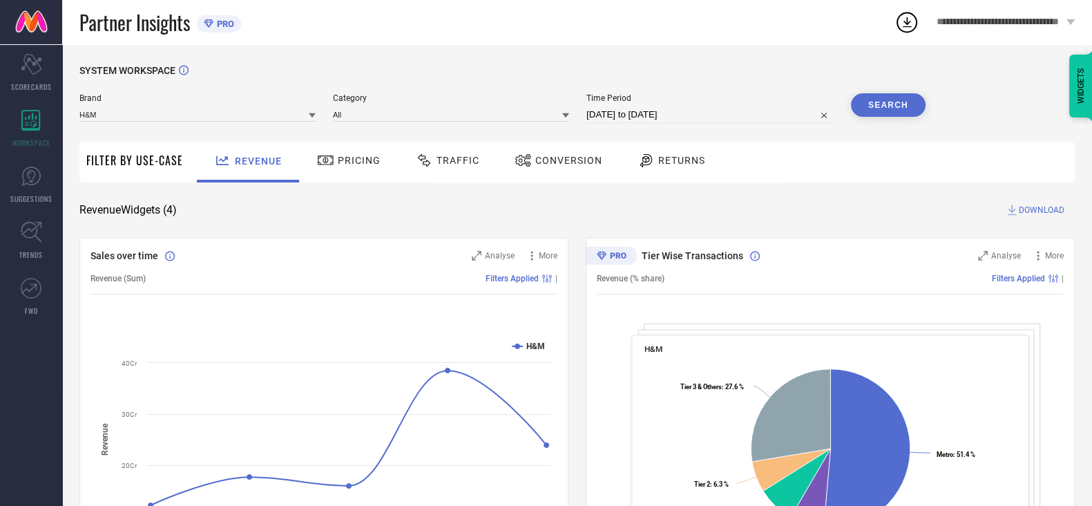
click at [751, 43] on div "Partner Insights PRO" at bounding box center [486, 22] width 815 height 44
select select "7"
select select "2025"
select select "8"
select select "2025"
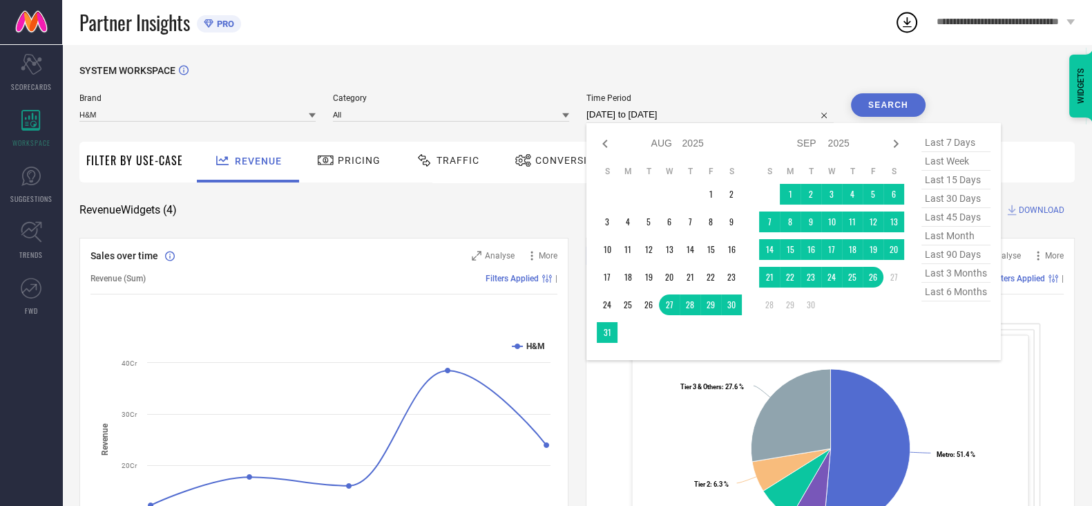
click at [654, 111] on input "[DATE] to [DATE]" at bounding box center [709, 114] width 247 height 17
click at [780, 71] on div "SYSTEM WORKSPACE" at bounding box center [576, 79] width 995 height 28
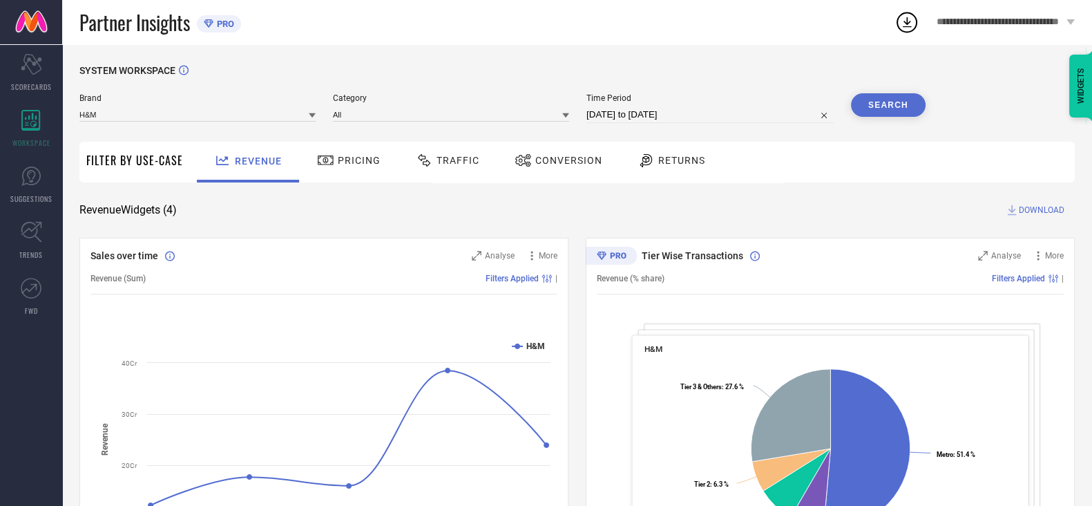
select select "7"
select select "2025"
select select "8"
select select "2025"
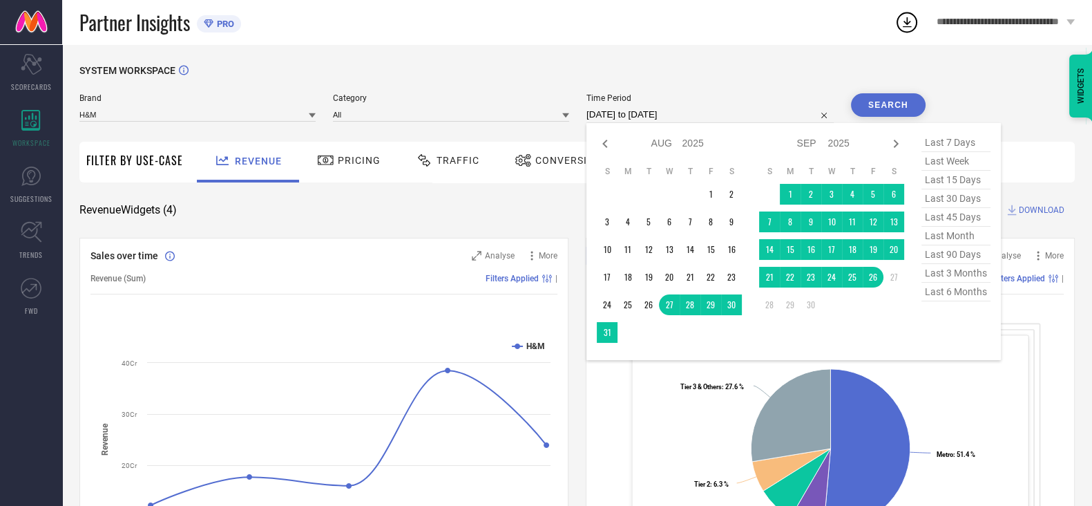
click at [683, 117] on input "[DATE] to [DATE]" at bounding box center [709, 114] width 247 height 17
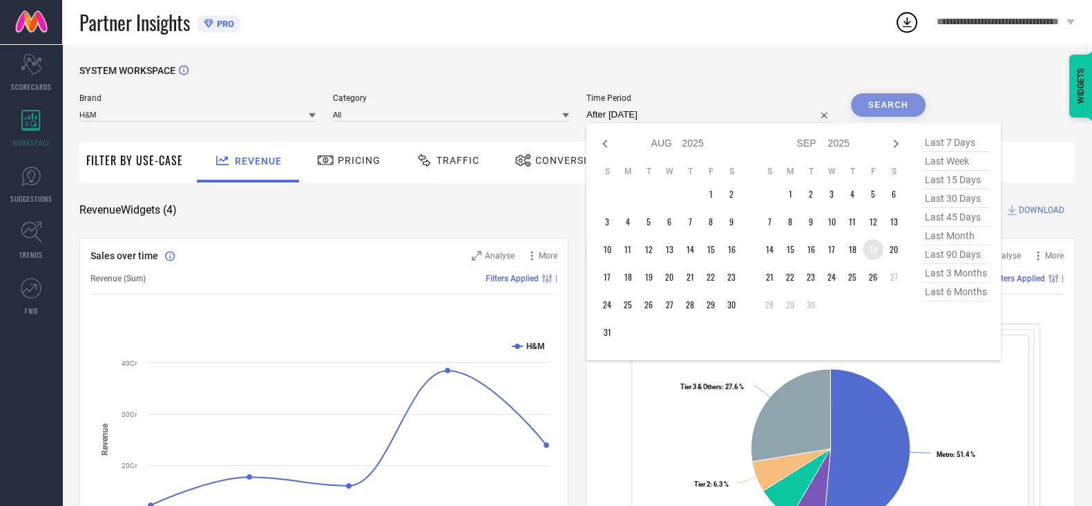
click at [878, 254] on td "19" at bounding box center [873, 249] width 21 height 21
type input "[DATE] to [DATE]"
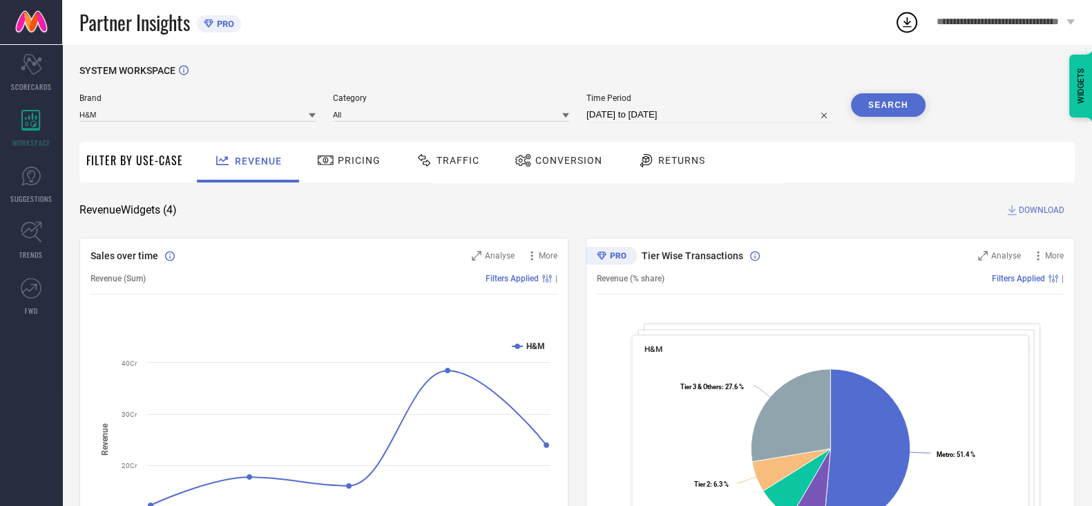
click at [901, 106] on button "Search" at bounding box center [888, 104] width 75 height 23
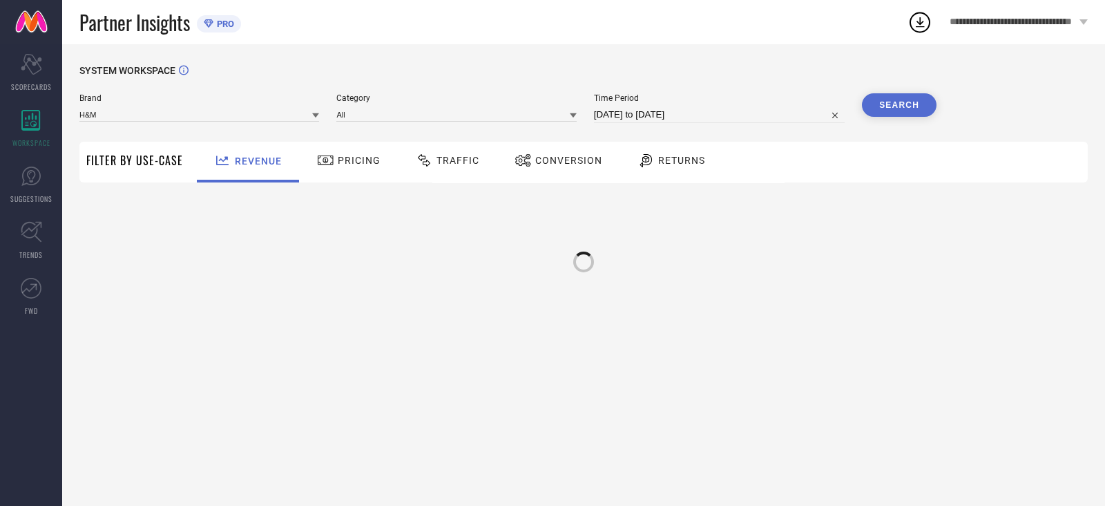
click at [458, 164] on span "Traffic" at bounding box center [458, 160] width 43 height 11
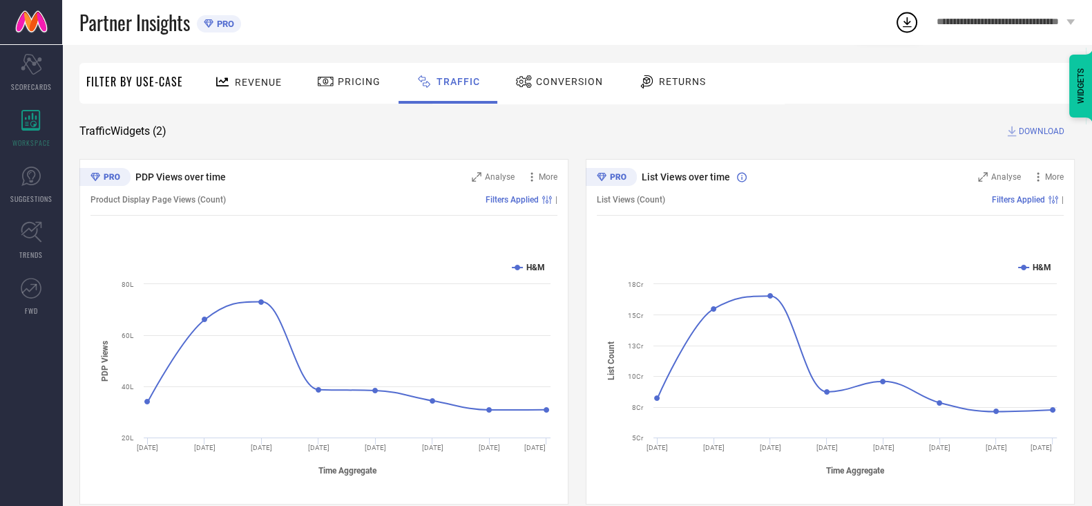
scroll to position [81, 0]
click at [1037, 128] on span "DOWNLOAD" at bounding box center [1042, 129] width 46 height 14
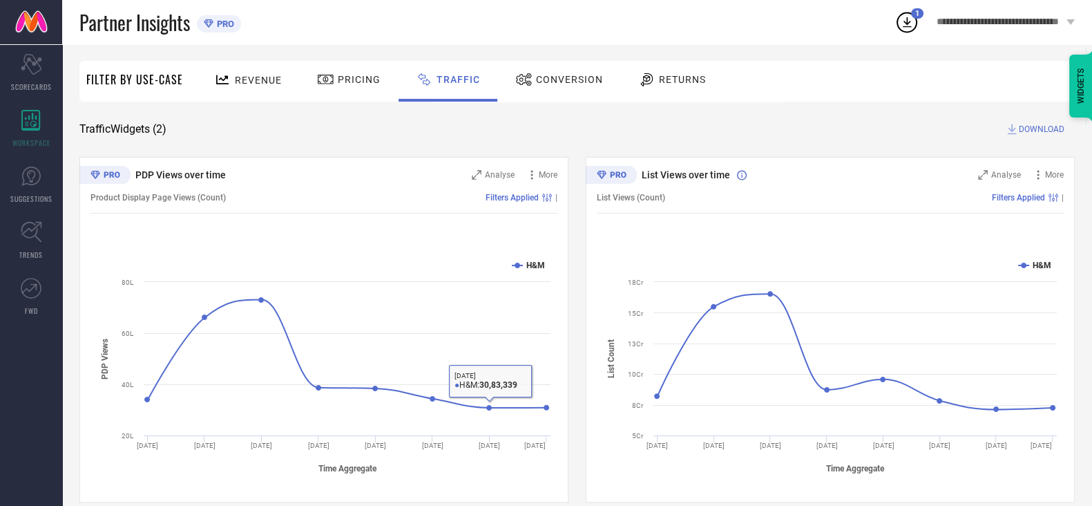
scroll to position [0, 0]
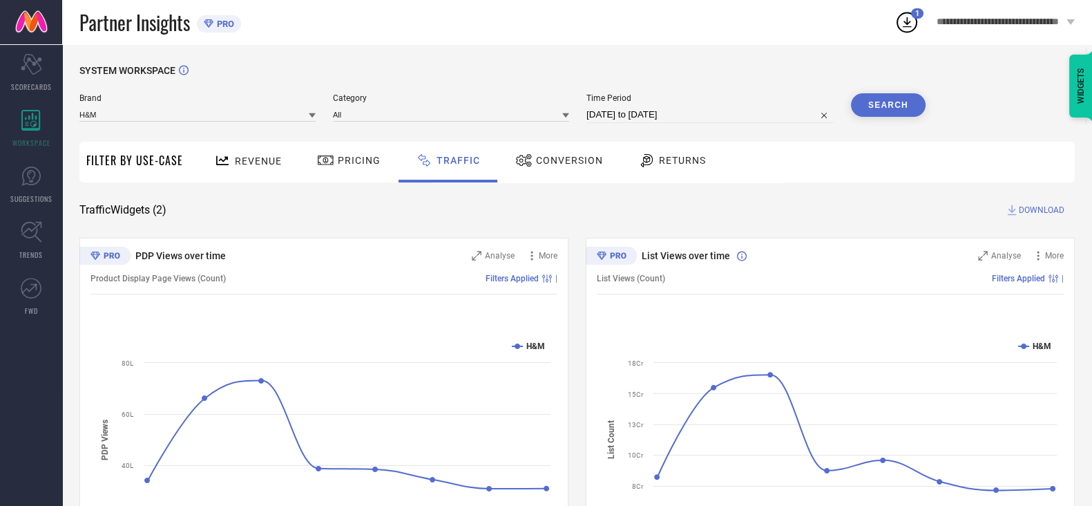
select select "8"
select select "2025"
select select "9"
select select "2025"
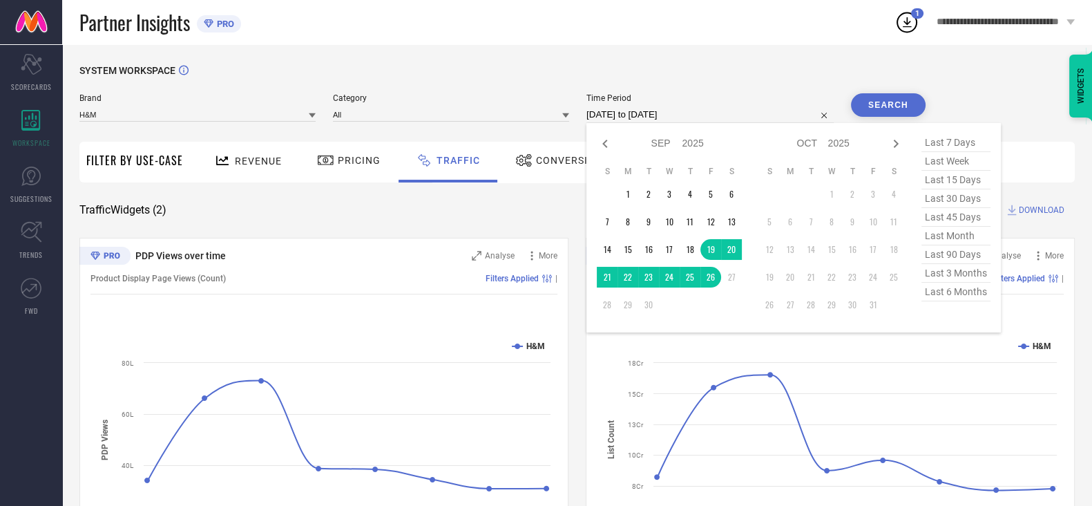
click at [678, 112] on input "[DATE] to [DATE]" at bounding box center [709, 114] width 247 height 17
click at [611, 283] on td "21" at bounding box center [607, 277] width 21 height 21
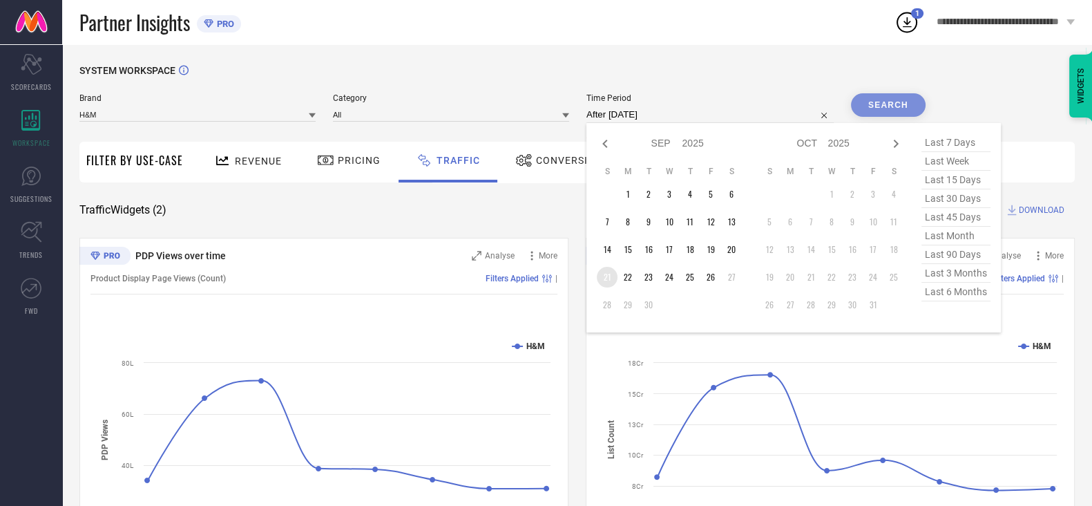
type input "[DATE] to [DATE]"
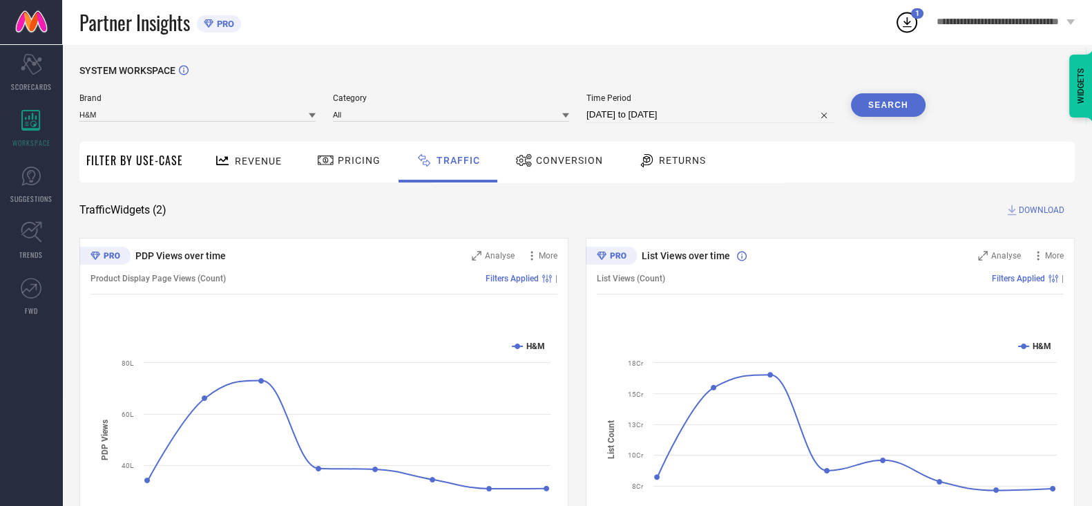
click at [901, 113] on button "Search" at bounding box center [888, 104] width 75 height 23
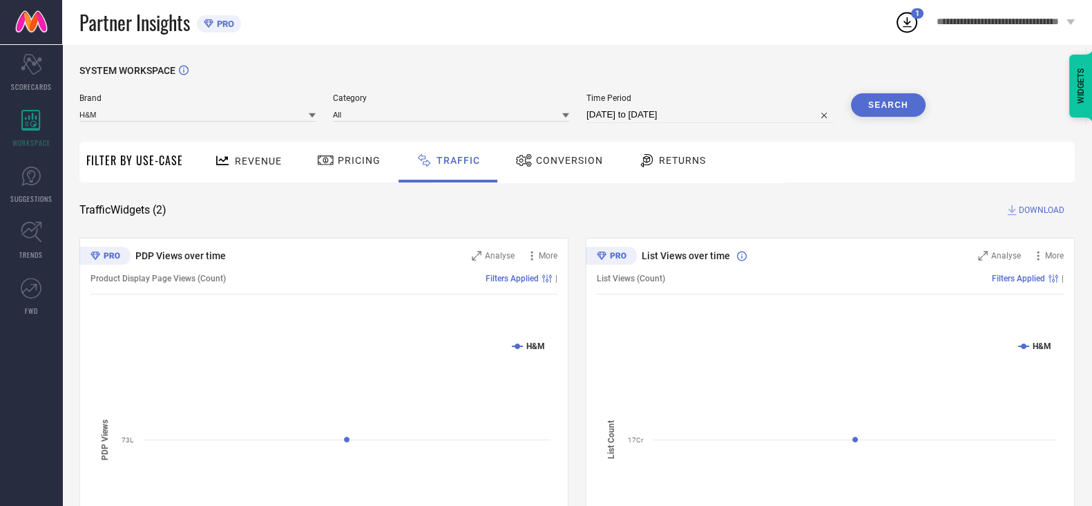
scroll to position [98, 0]
